Goal: Task Accomplishment & Management: Manage account settings

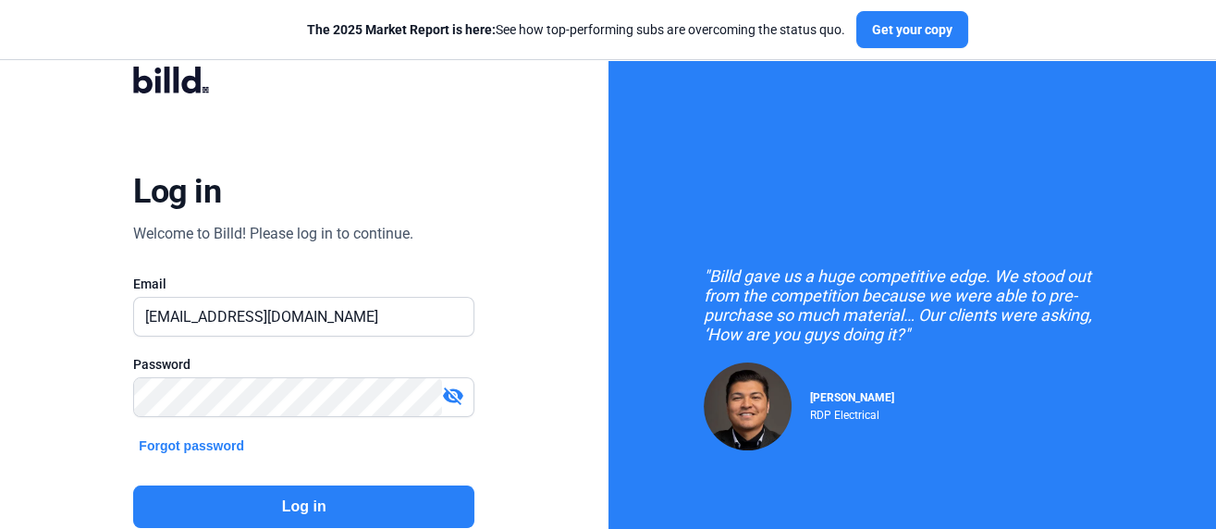
click at [271, 496] on button "Log in" at bounding box center [303, 506] width 341 height 43
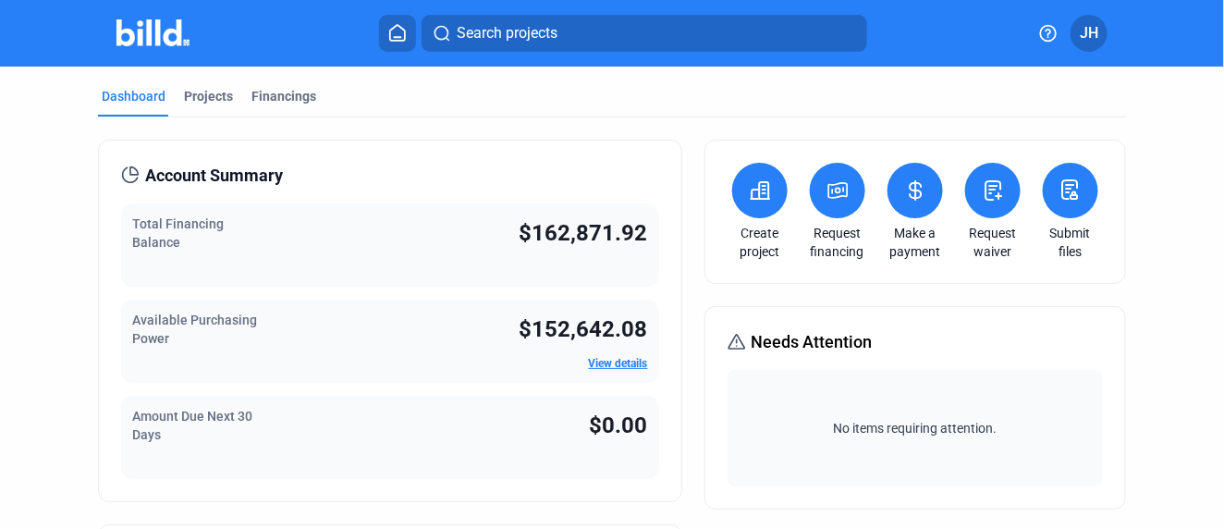
click at [489, 35] on span "Search projects" at bounding box center [507, 33] width 101 height 22
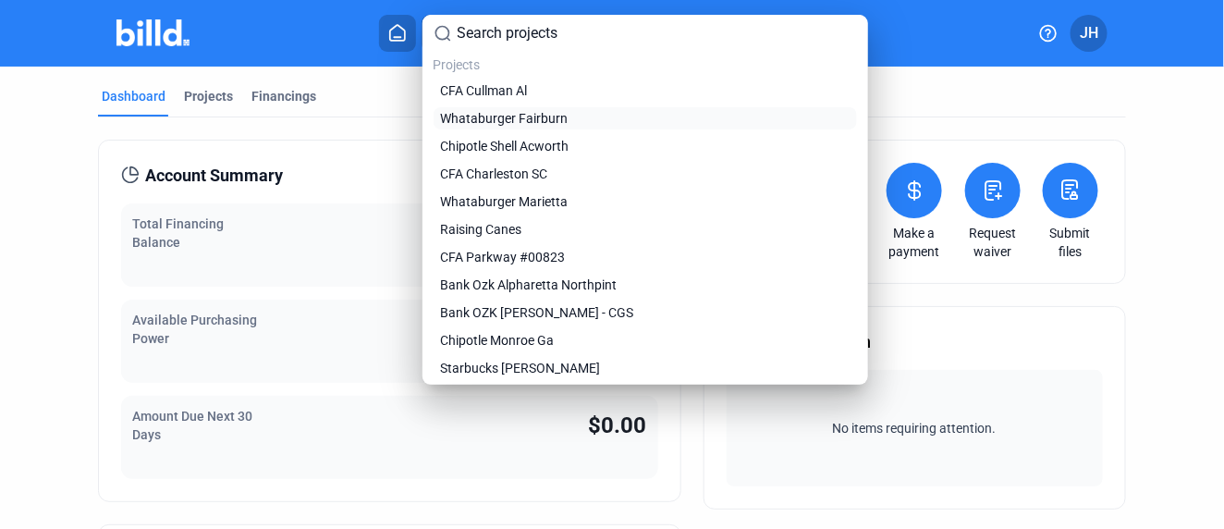
click at [534, 120] on span "Whataburger Fairburn" at bounding box center [505, 118] width 128 height 18
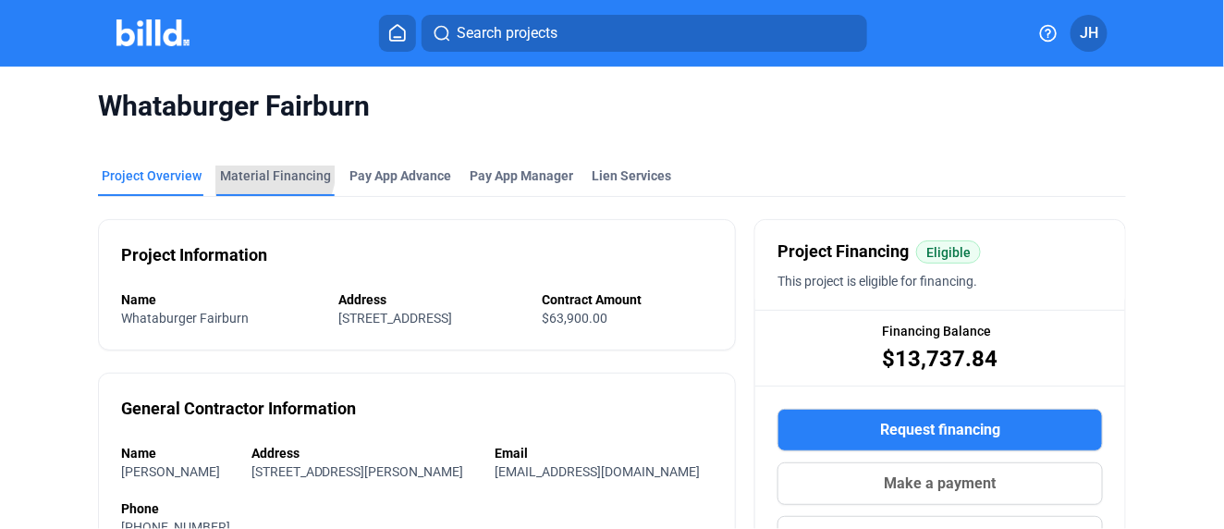
click at [268, 173] on div "Material Financing" at bounding box center [275, 175] width 111 height 18
